Goal: Task Accomplishment & Management: Use online tool/utility

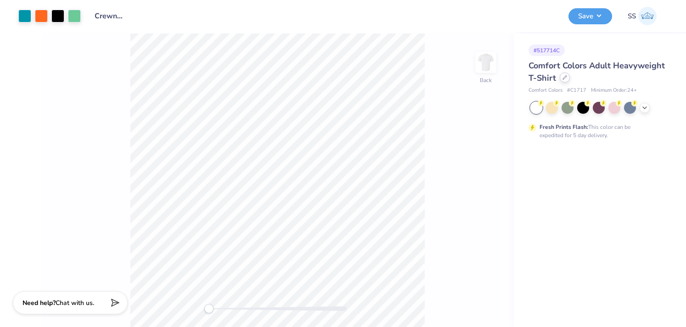
click at [566, 78] on icon at bounding box center [564, 77] width 5 height 5
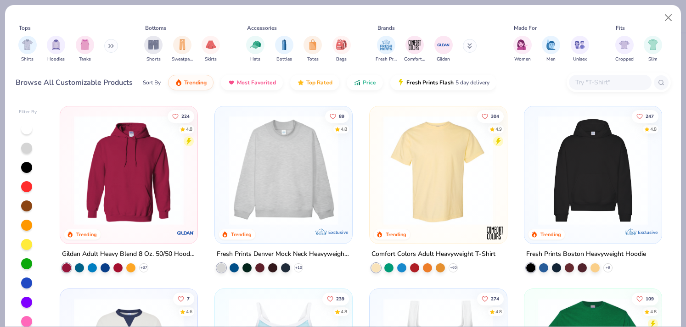
click at [587, 77] on input "text" at bounding box center [609, 82] width 71 height 11
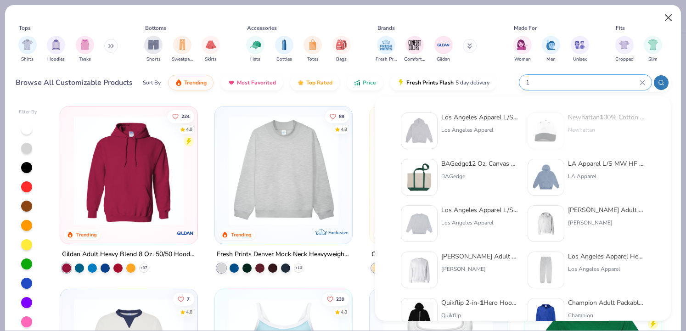
type input "1"
click at [667, 16] on button "Close" at bounding box center [668, 17] width 17 height 17
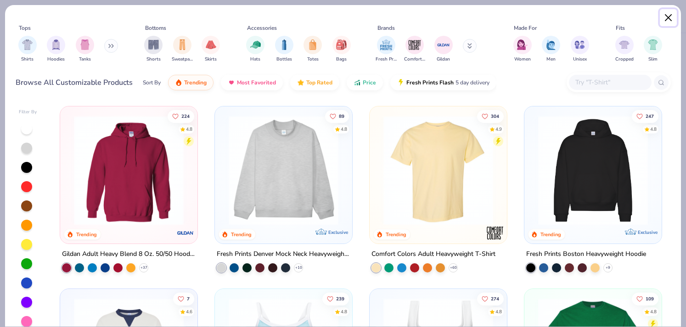
click at [669, 16] on button "Close" at bounding box center [668, 17] width 17 height 17
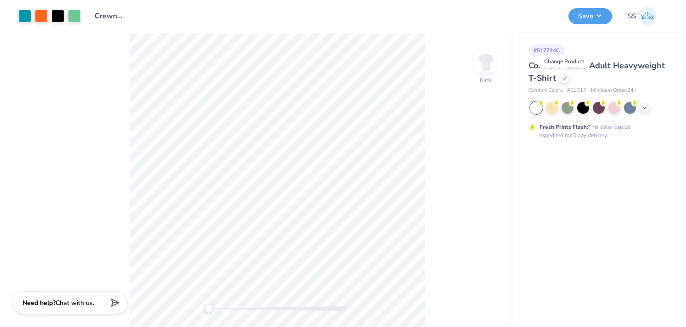
click at [565, 83] on div "Comfort Colors Adult Heavyweight T-Shirt" at bounding box center [597, 72] width 139 height 25
click at [564, 78] on icon at bounding box center [565, 78] width 4 height 4
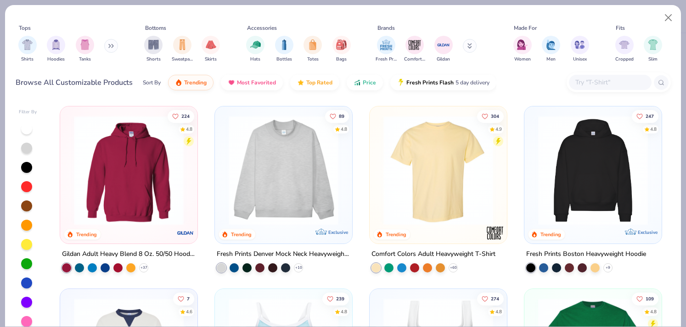
click at [587, 78] on input "text" at bounding box center [609, 82] width 71 height 11
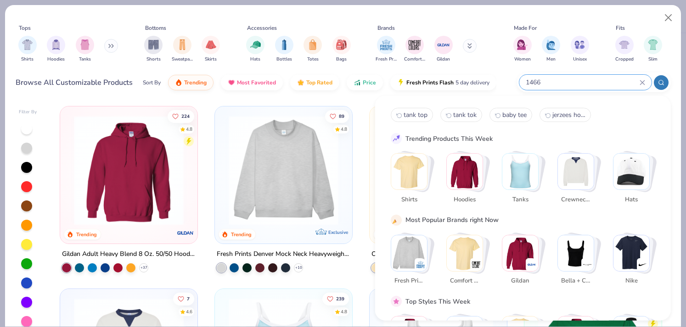
type input "1466"
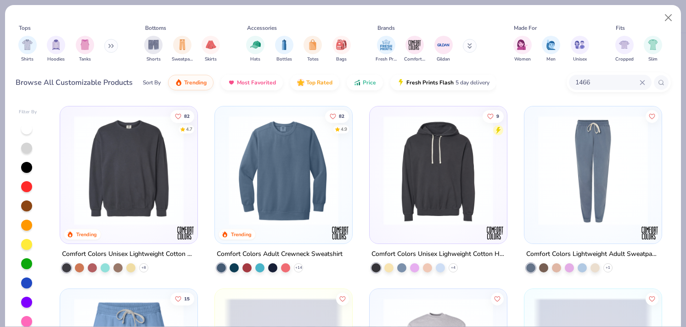
click at [130, 185] on img at bounding box center [128, 171] width 119 height 110
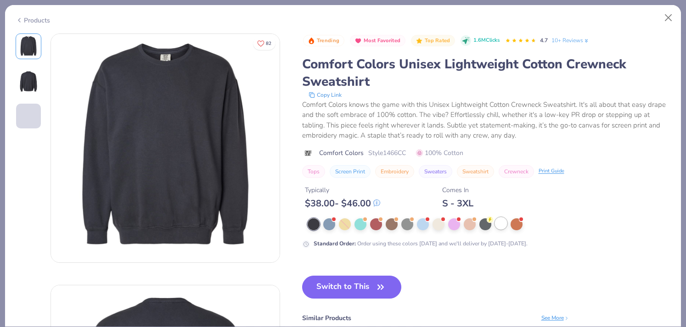
click at [501, 226] on div at bounding box center [501, 224] width 12 height 12
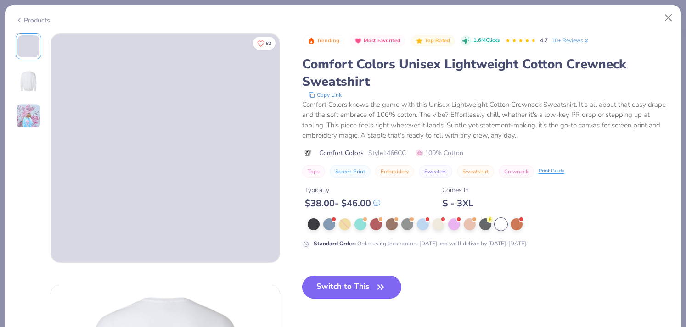
click at [366, 285] on button "Switch to This" at bounding box center [352, 287] width 100 height 23
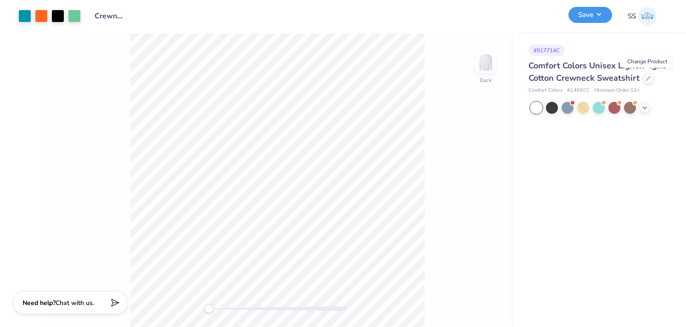
click at [602, 19] on button "Save" at bounding box center [590, 15] width 44 height 16
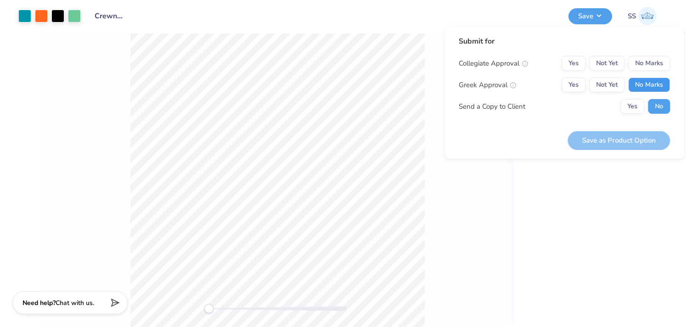
click at [655, 89] on button "No Marks" at bounding box center [649, 85] width 42 height 15
click at [644, 64] on button "No Marks" at bounding box center [649, 63] width 42 height 15
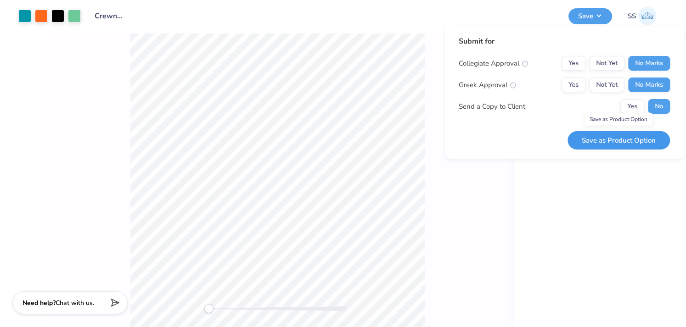
click at [622, 133] on button "Save as Product Option" at bounding box center [618, 140] width 102 height 19
